Goal: Check status: Check status

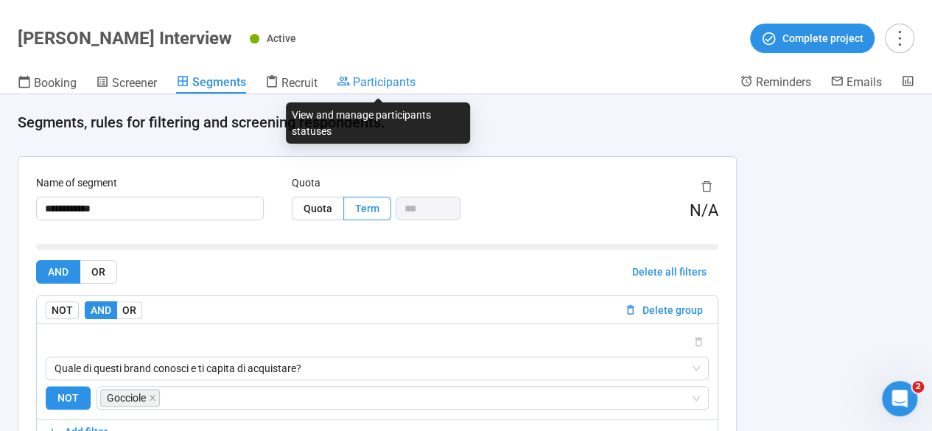
click at [365, 76] on span "Participants" at bounding box center [384, 82] width 63 height 14
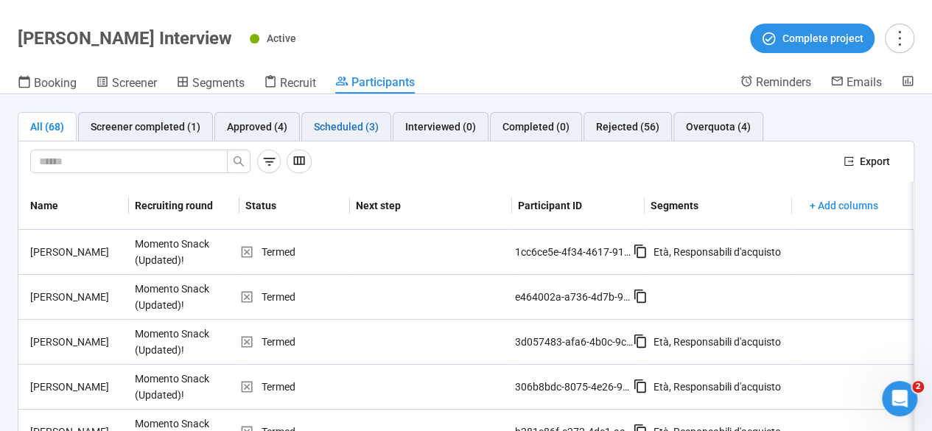
click at [349, 126] on div "Scheduled (3)" at bounding box center [346, 127] width 65 height 16
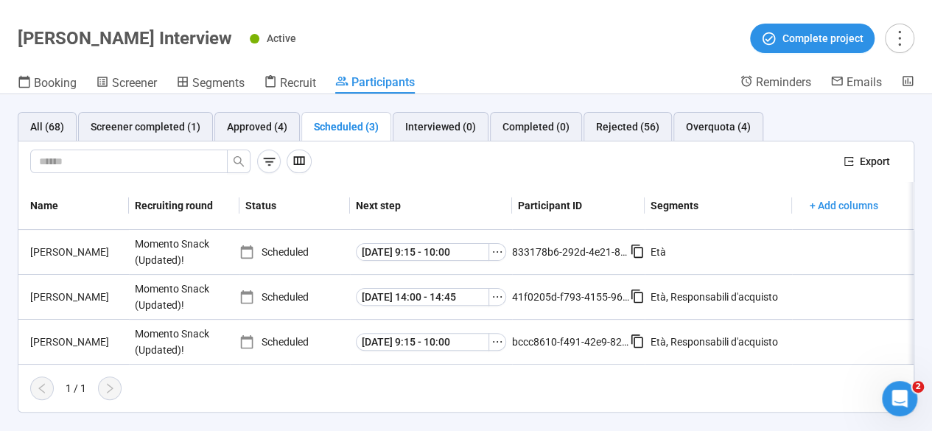
click at [486, 41] on div "Active Complete project" at bounding box center [582, 38] width 664 height 29
click at [686, 127] on div "Overquota (4)" at bounding box center [718, 127] width 65 height 16
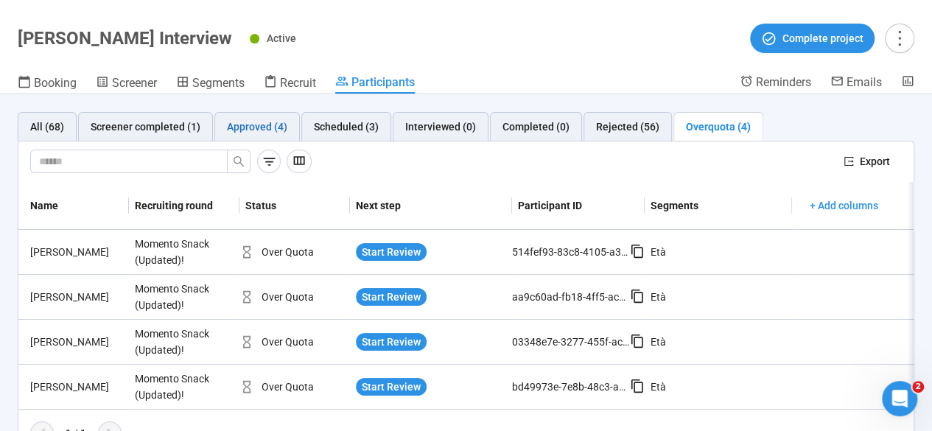
click at [253, 133] on div "Approved (4)" at bounding box center [257, 127] width 60 height 16
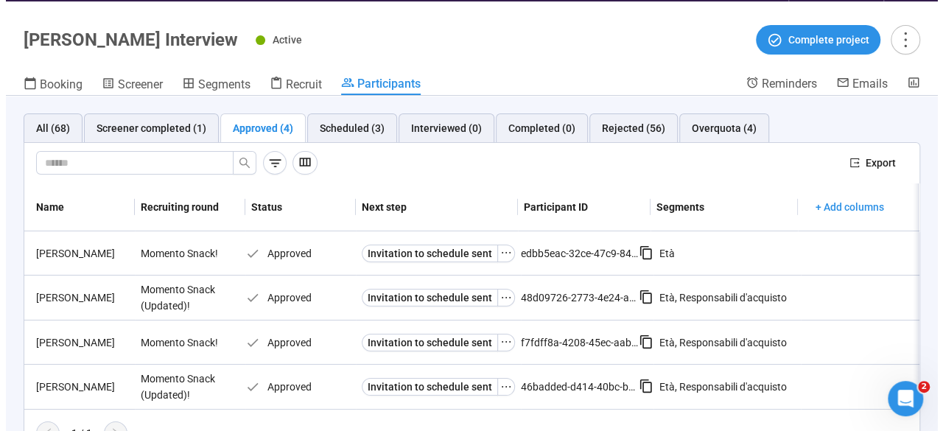
scroll to position [52, 0]
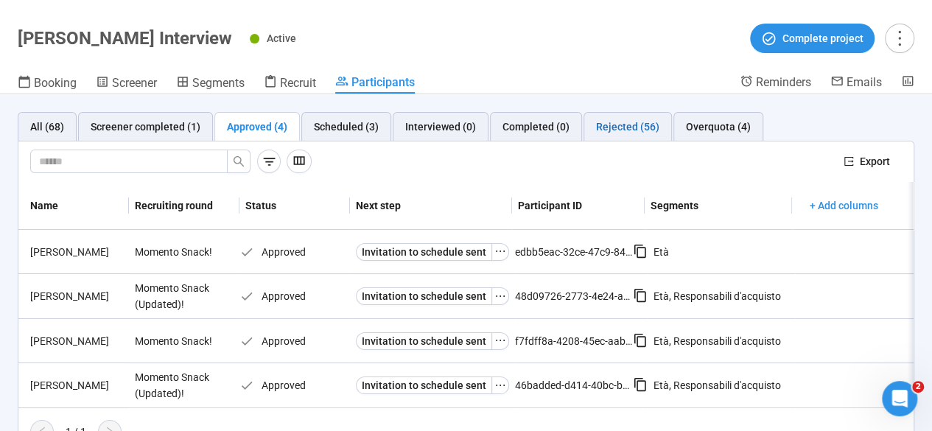
click at [622, 128] on div "Rejected (56)" at bounding box center [627, 127] width 63 height 16
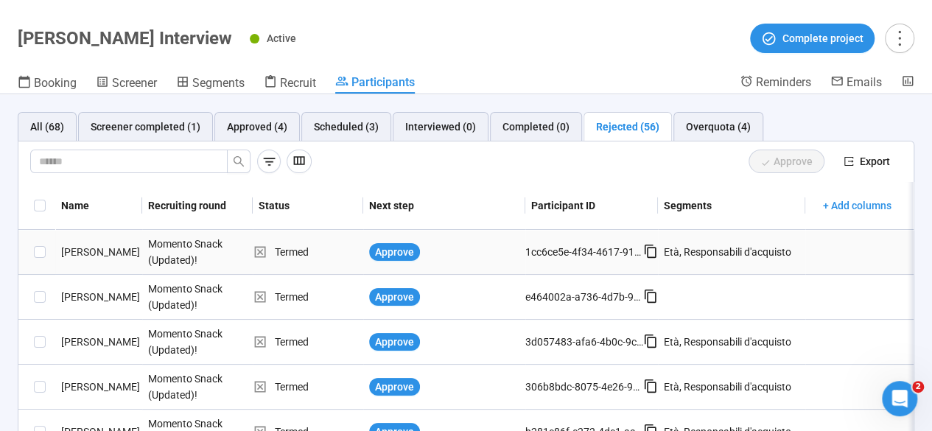
click at [614, 255] on div "1cc6ce5e-4f34-4617-91ff-5d6ee55df135" at bounding box center [584, 252] width 118 height 16
click at [85, 257] on div "[PERSON_NAME]" at bounding box center [98, 252] width 87 height 16
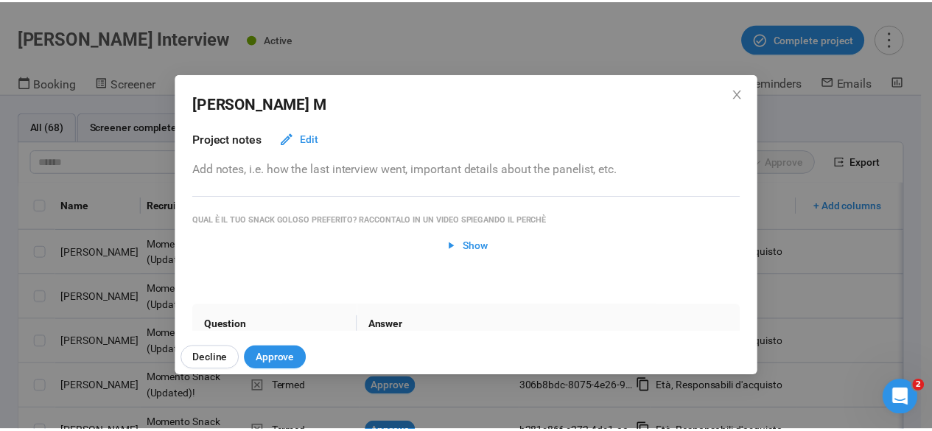
scroll to position [0, 0]
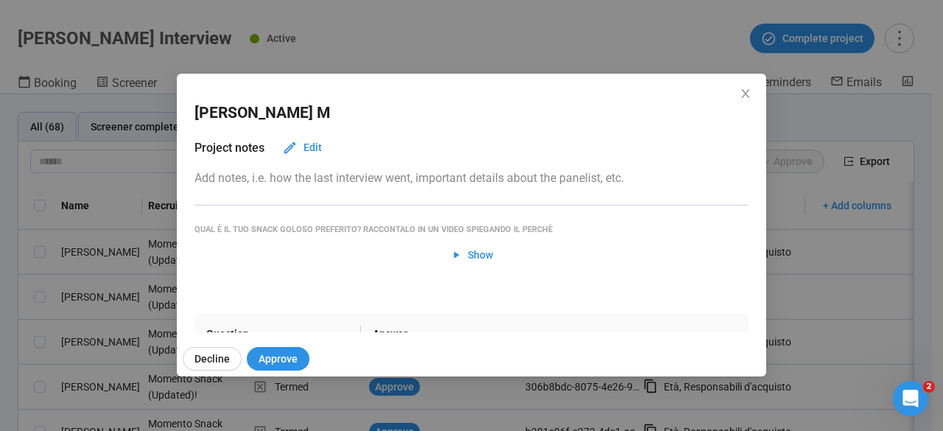
click at [0, 314] on div "[PERSON_NAME] Project notes Edit Add notes, i.e. how the last interview went, i…" at bounding box center [471, 215] width 943 height 431
